Goal: Task Accomplishment & Management: Complete application form

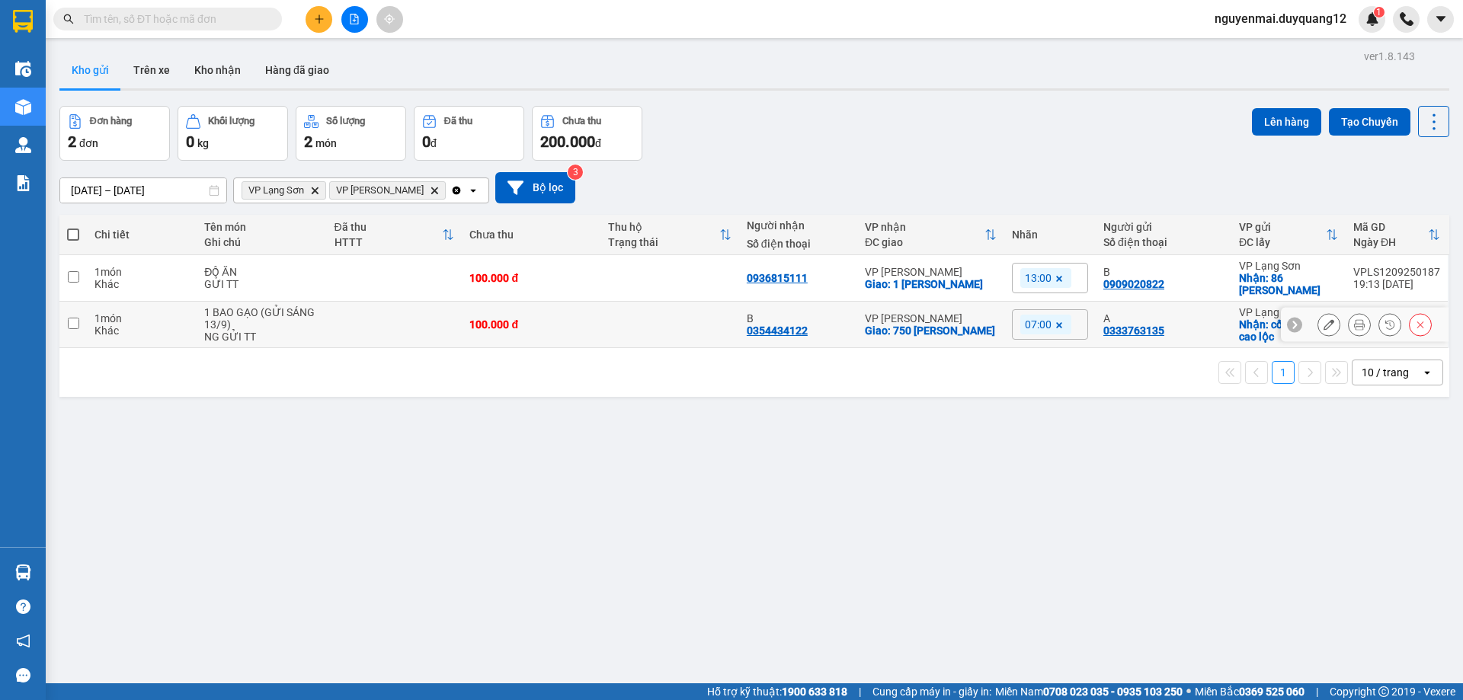
click at [1323, 328] on button at bounding box center [1328, 325] width 21 height 27
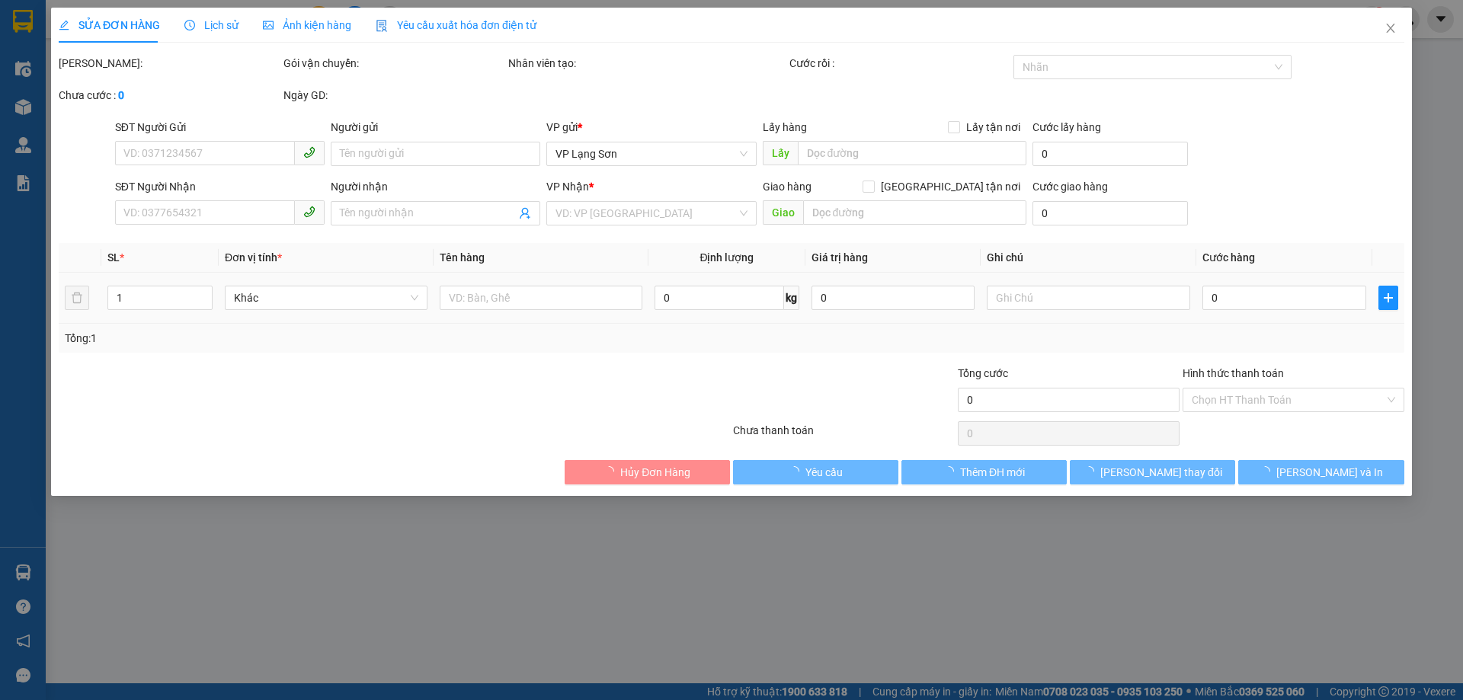
type input "0333763135"
type input "A"
checkbox input "true"
type input "cổng cấp 1 cao lộc"
type input "0354434122"
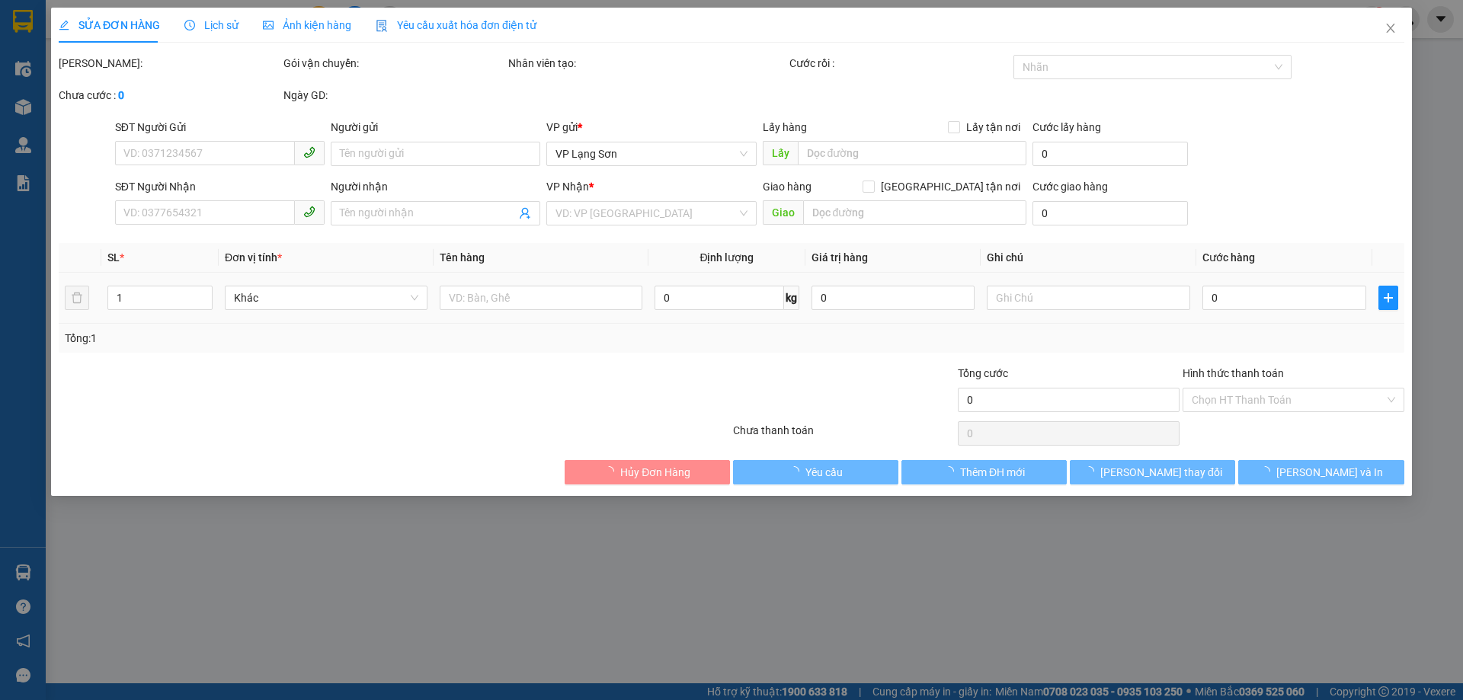
type input "B"
checkbox input "true"
type input "750 [PERSON_NAME]"
type input "100.000"
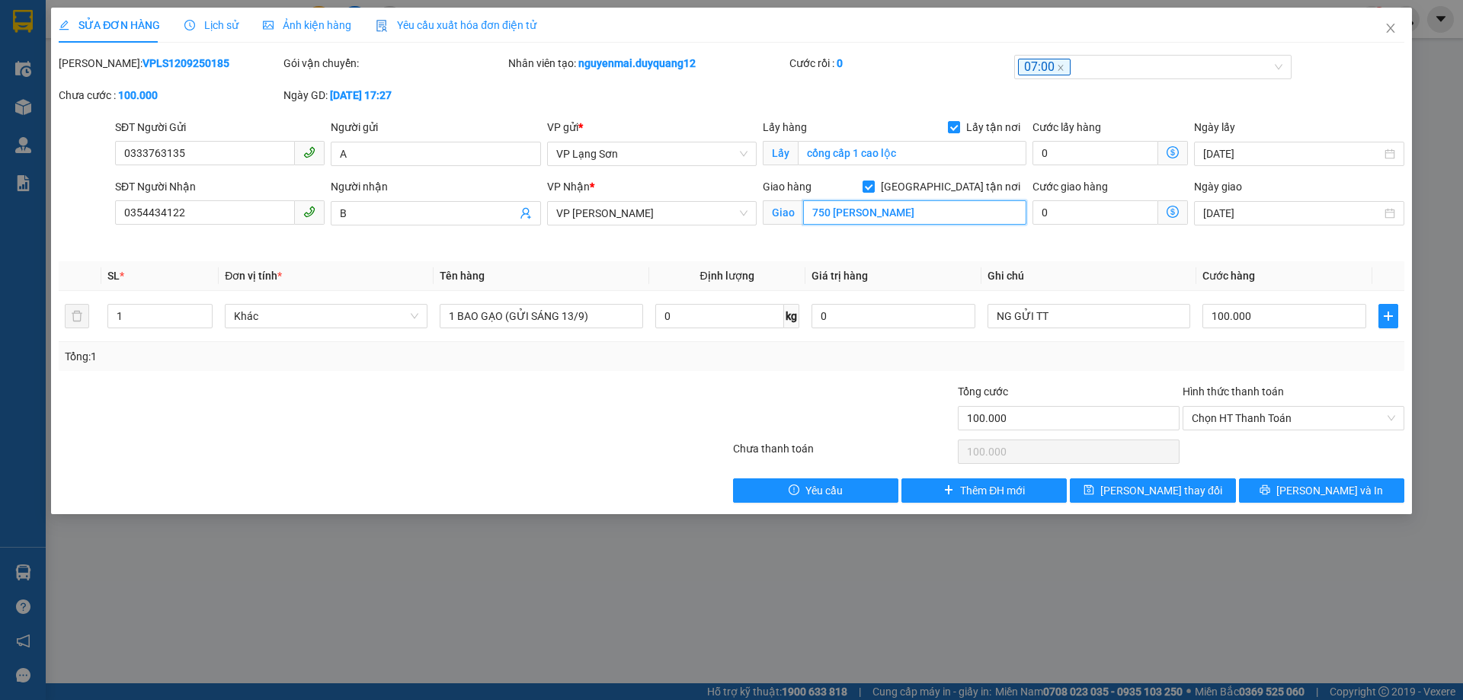
paste input "70 ngõ 750 [PERSON_NAME]"
type input "70 ngõ 750 [PERSON_NAME]"
click at [1178, 482] on span "[PERSON_NAME] thay đổi" at bounding box center [1161, 490] width 122 height 17
